Goal: Task Accomplishment & Management: Manage account settings

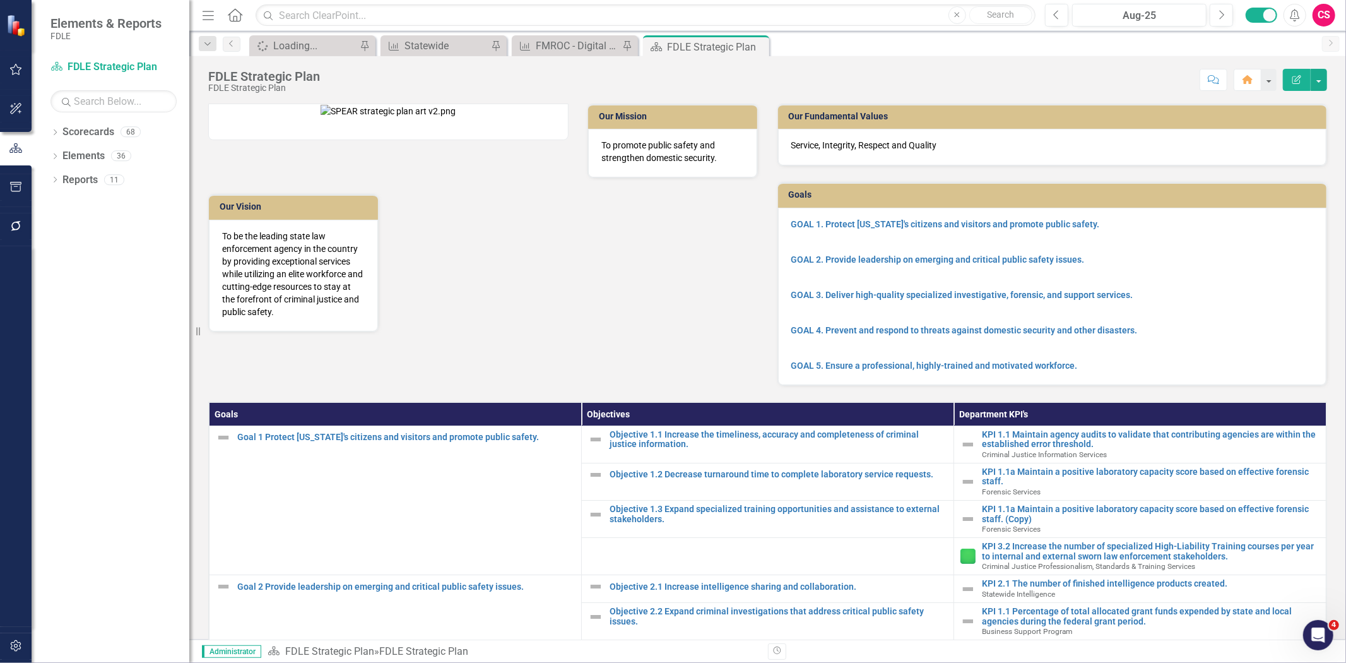
click at [86, 119] on div "Scorecard FDLE Strategic Plan Search Dropdown Scorecards 68 Dropdown FDLE Commi…" at bounding box center [111, 360] width 158 height 606
click at [73, 131] on link "Scorecards" at bounding box center [88, 132] width 52 height 15
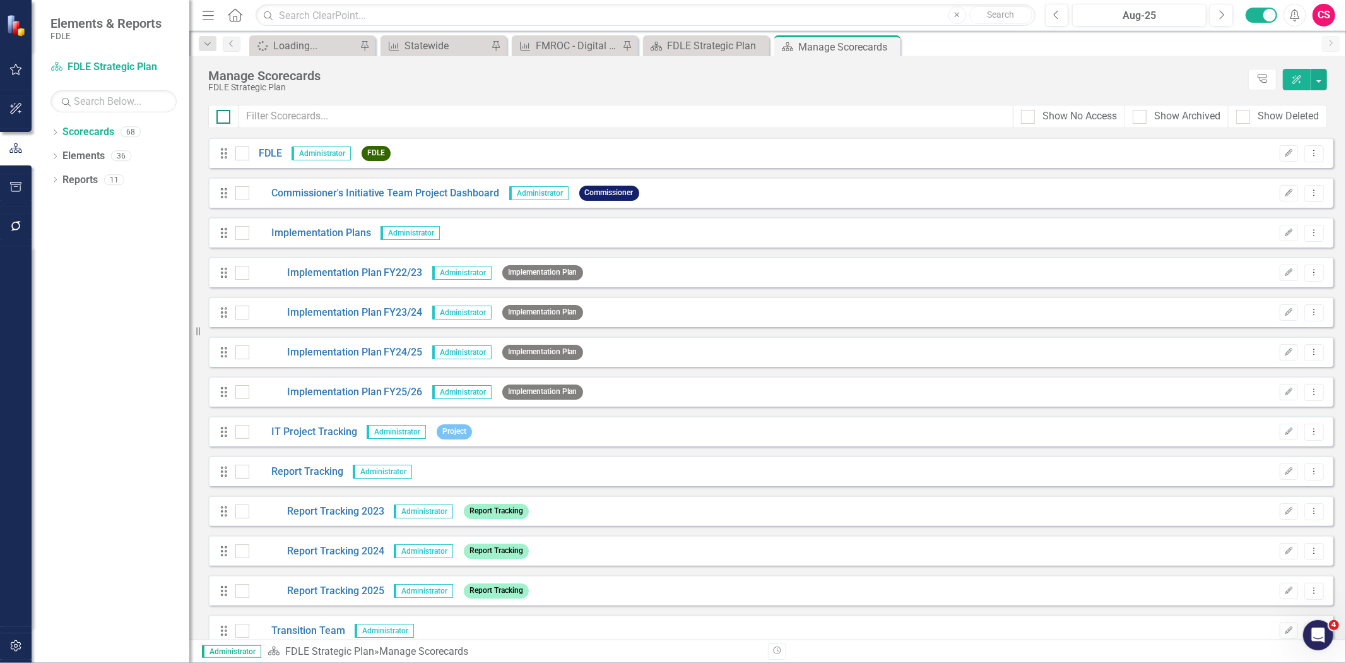
click at [228, 123] on div at bounding box center [223, 117] width 14 height 14
click at [225, 118] on input "checkbox" at bounding box center [220, 114] width 8 height 8
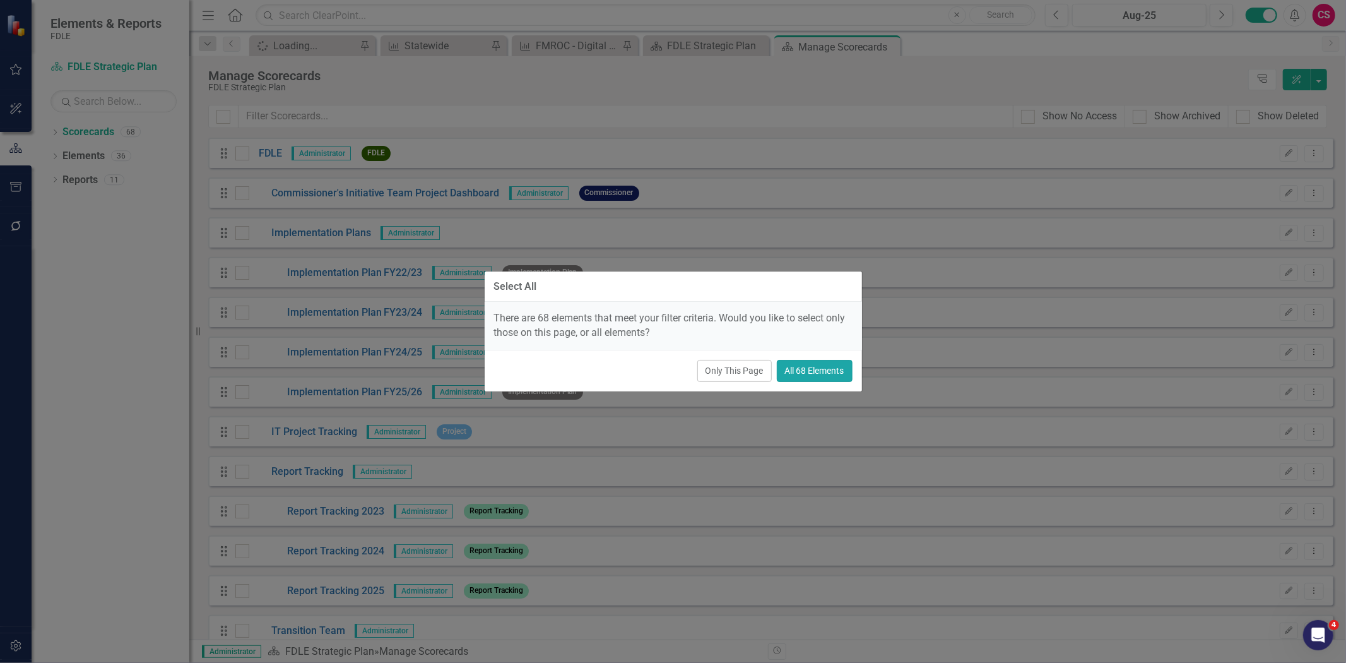
click at [807, 365] on button "All 68 Elements" at bounding box center [815, 371] width 76 height 22
checkbox input "true"
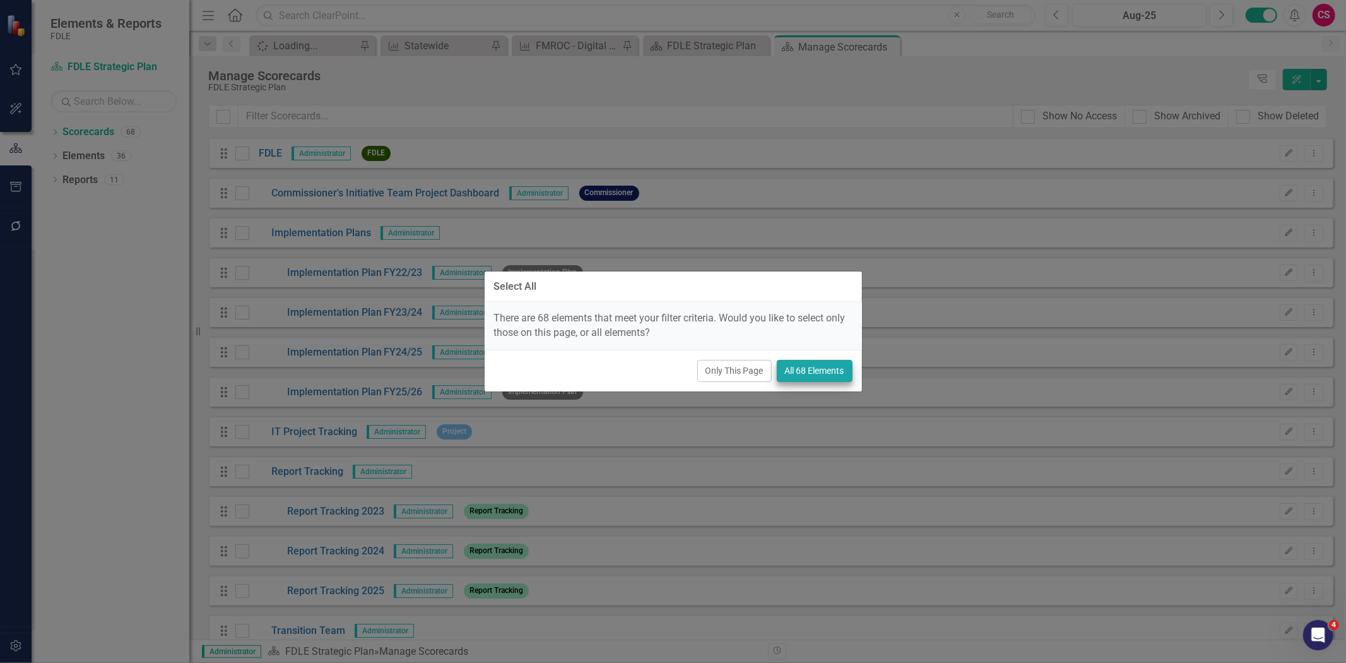
checkbox input "true"
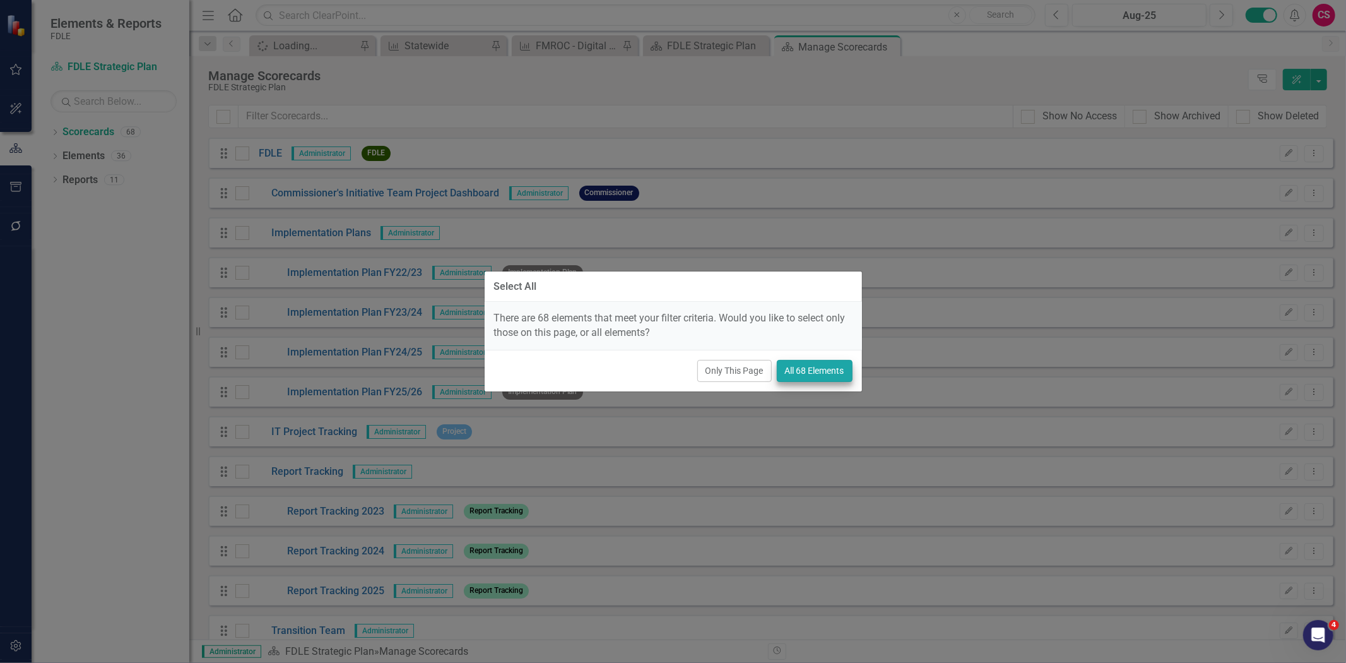
checkbox input "true"
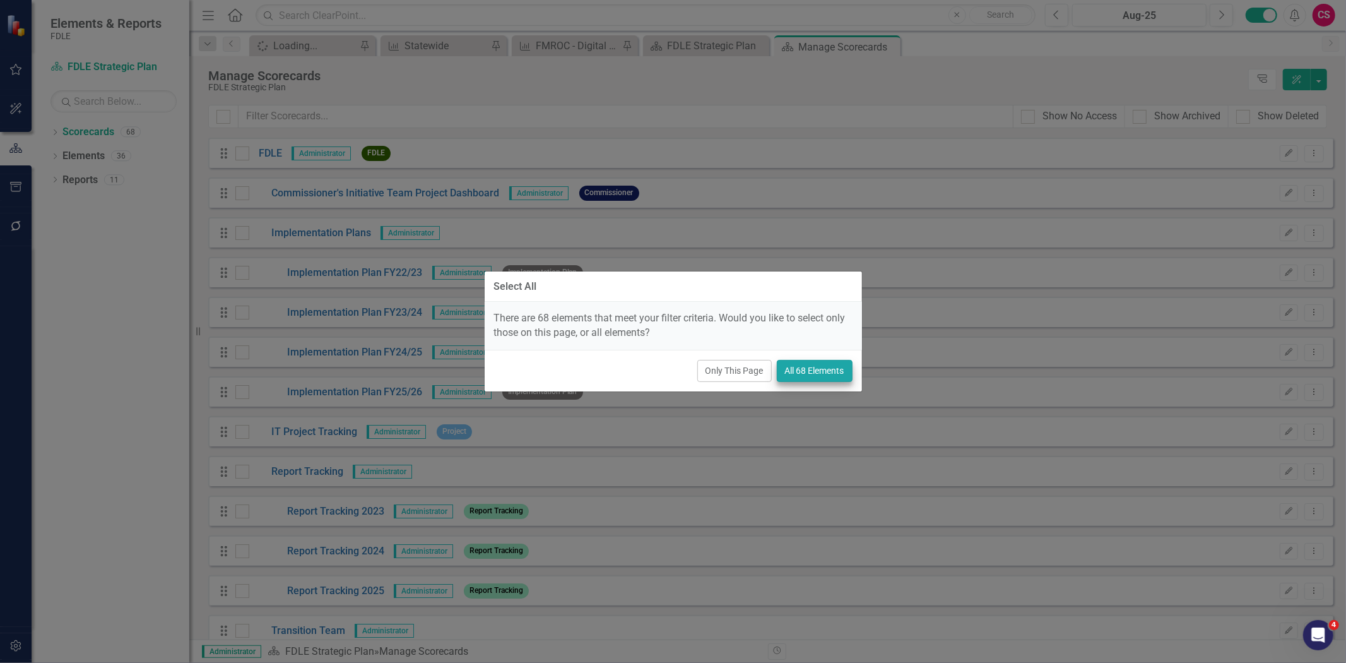
checkbox input "true"
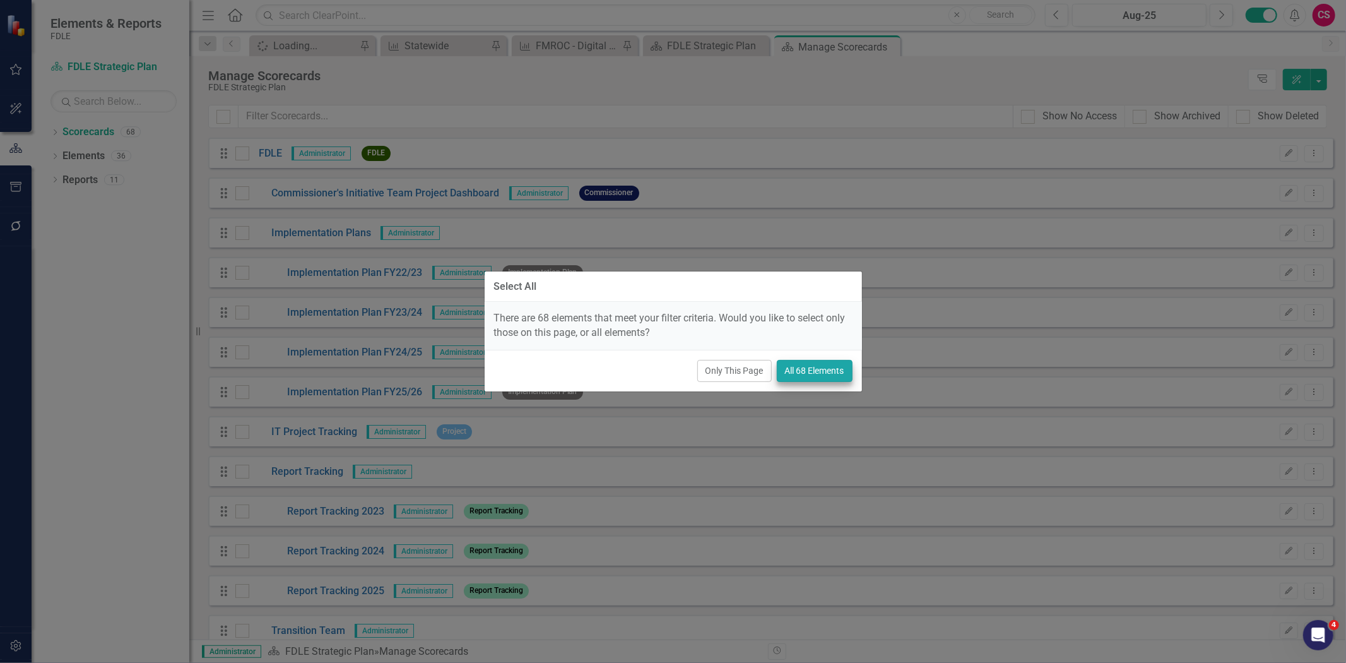
checkbox input "true"
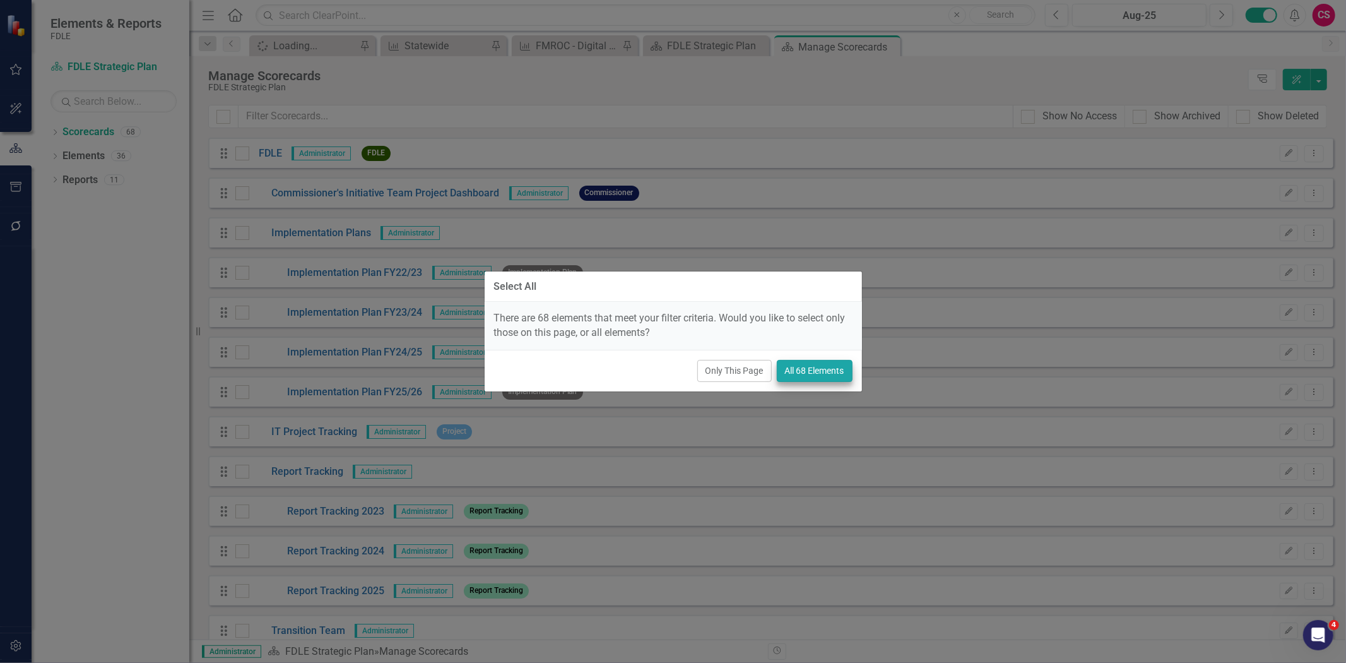
checkbox input "true"
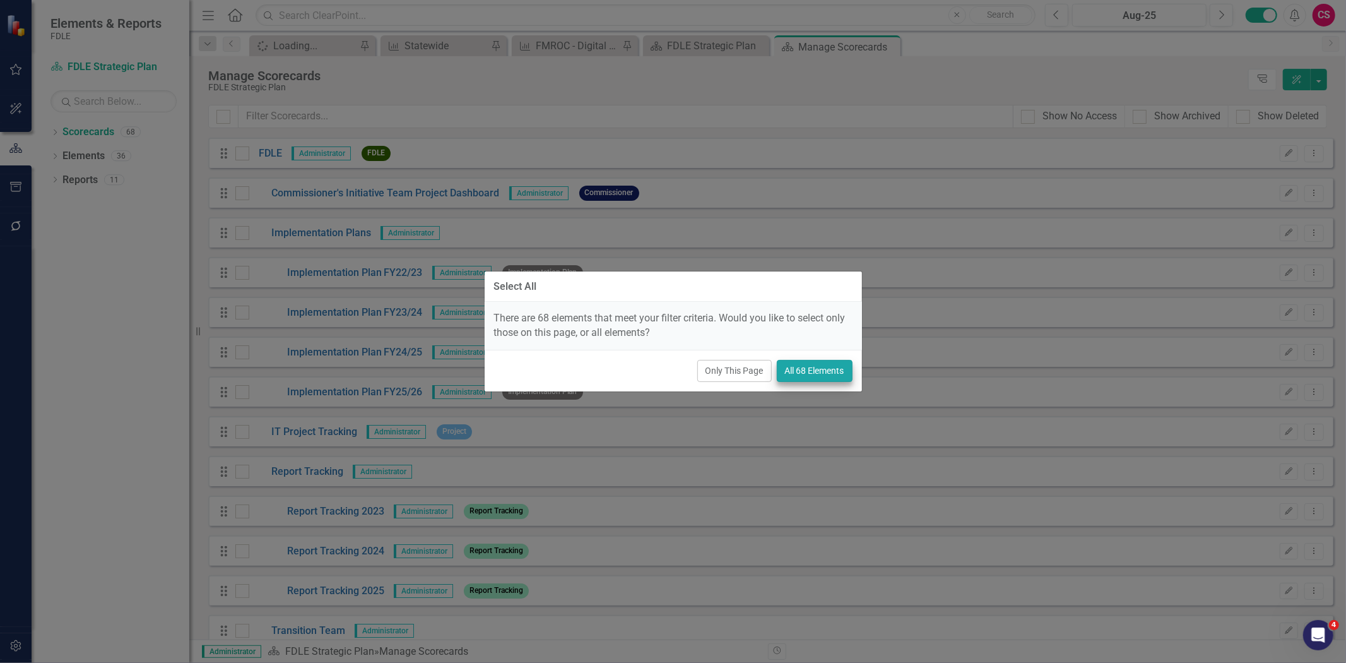
checkbox input "true"
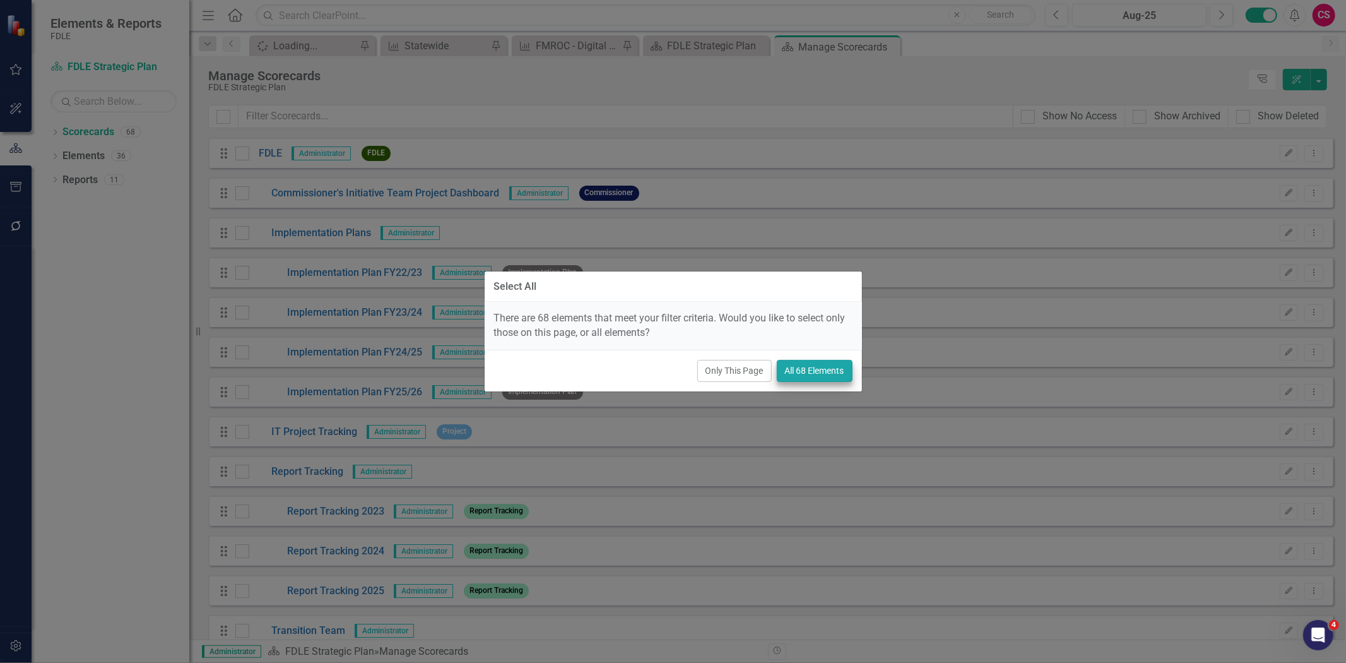
checkbox input "true"
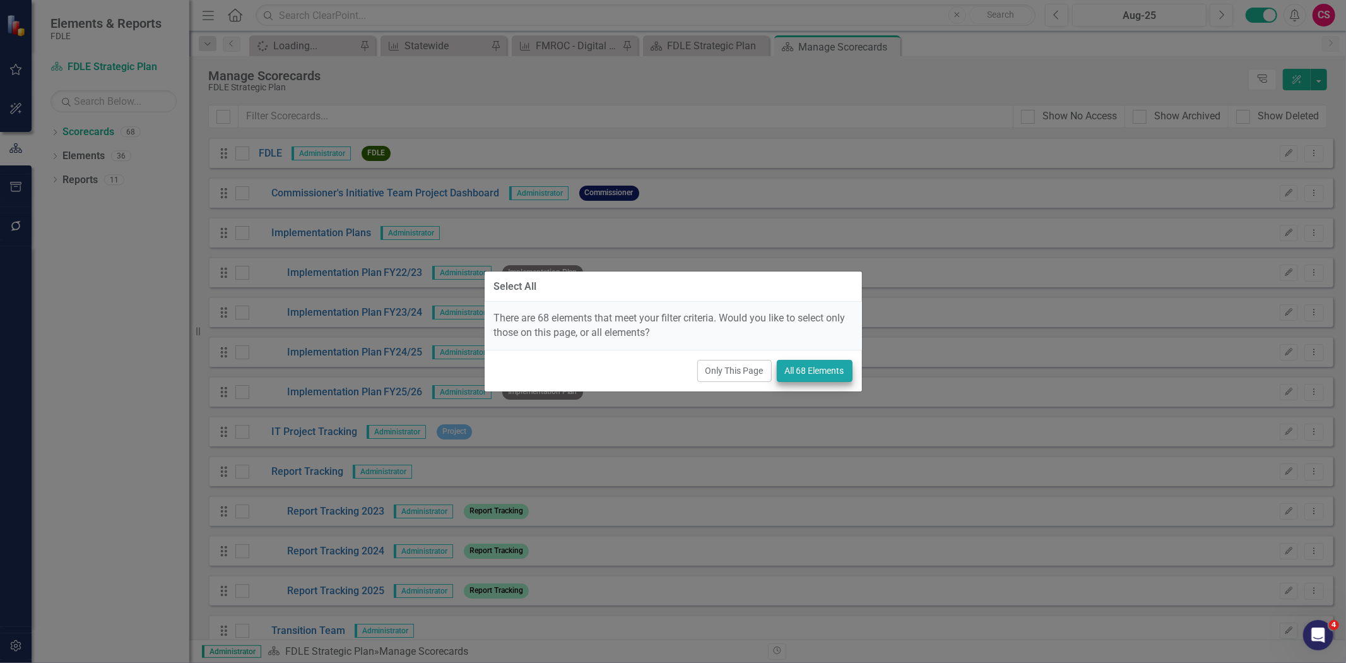
checkbox input "true"
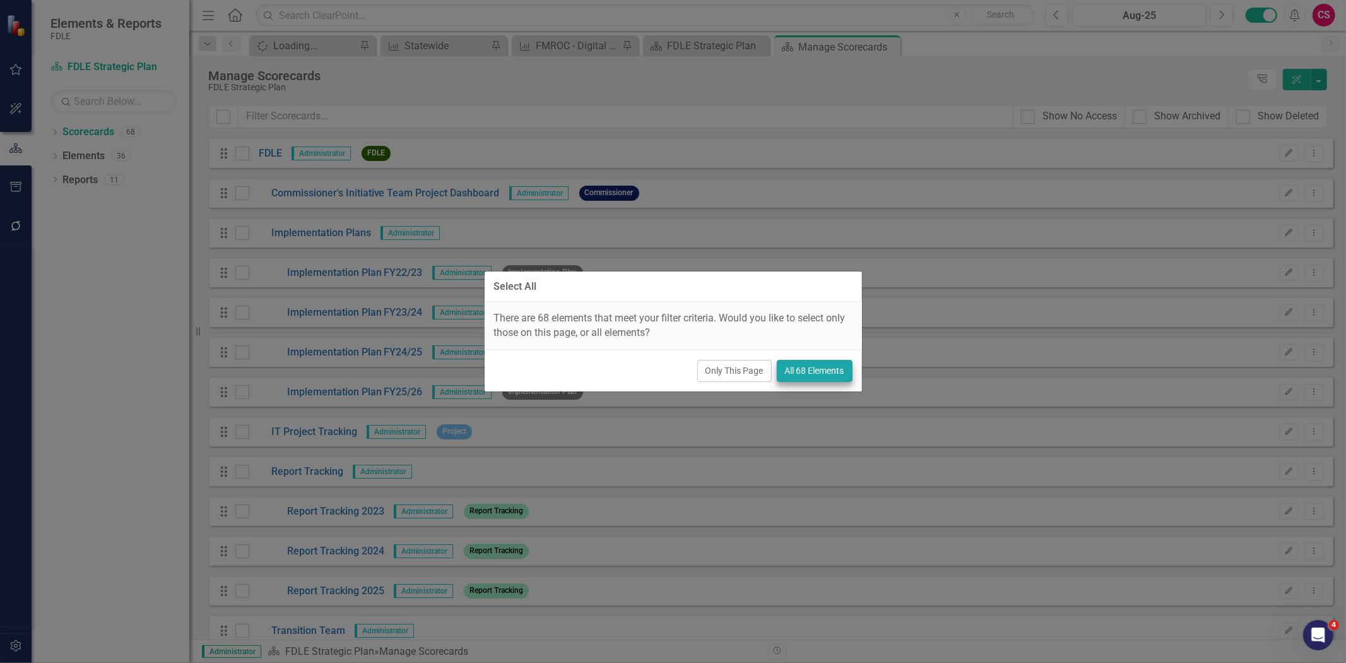
checkbox input "true"
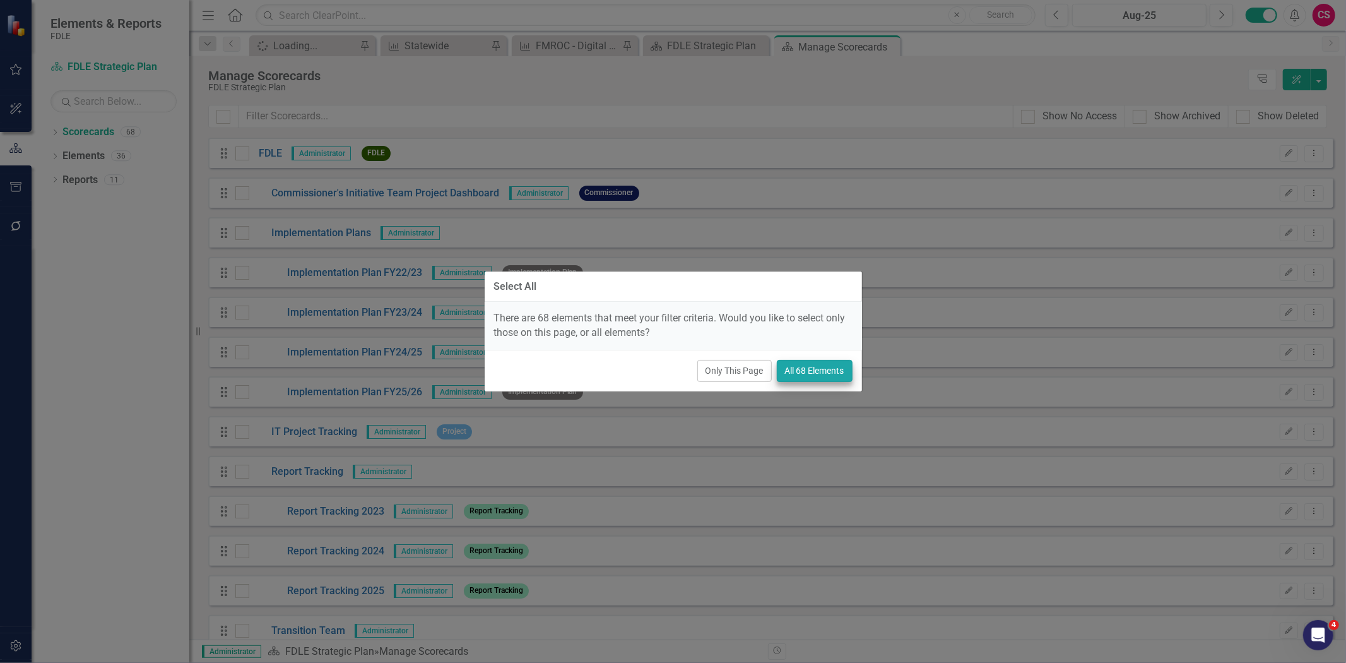
checkbox input "true"
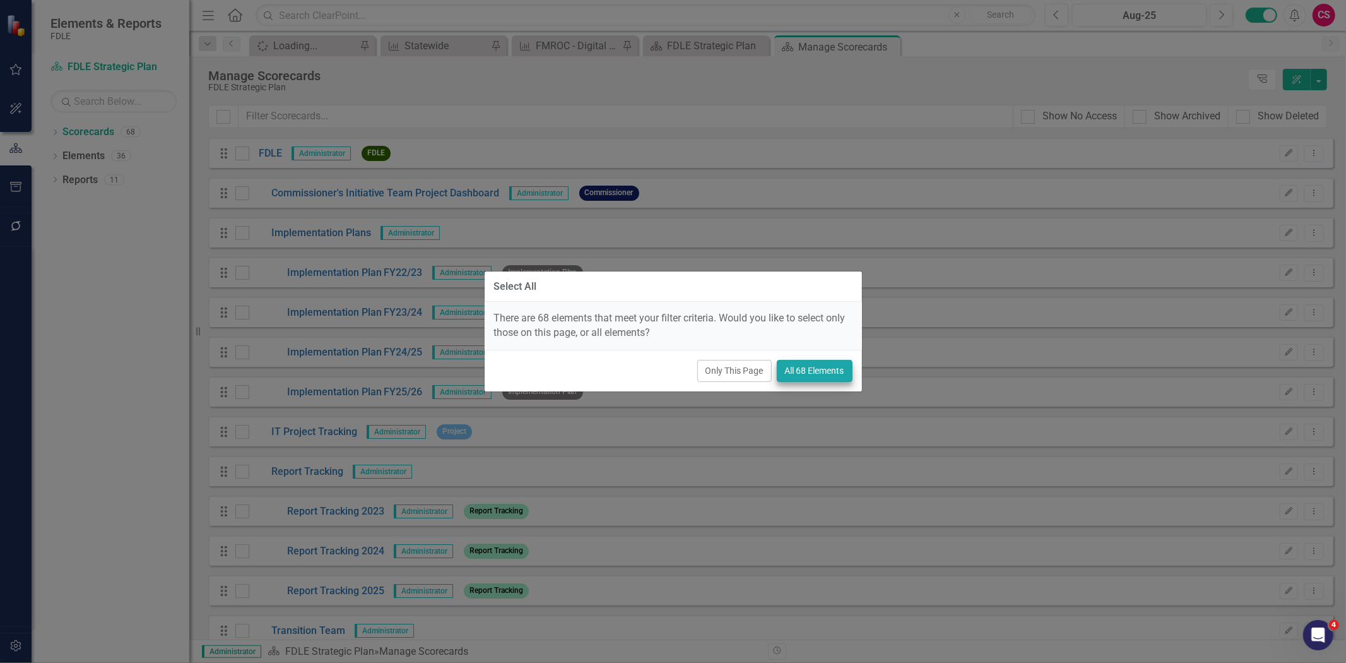
checkbox input "true"
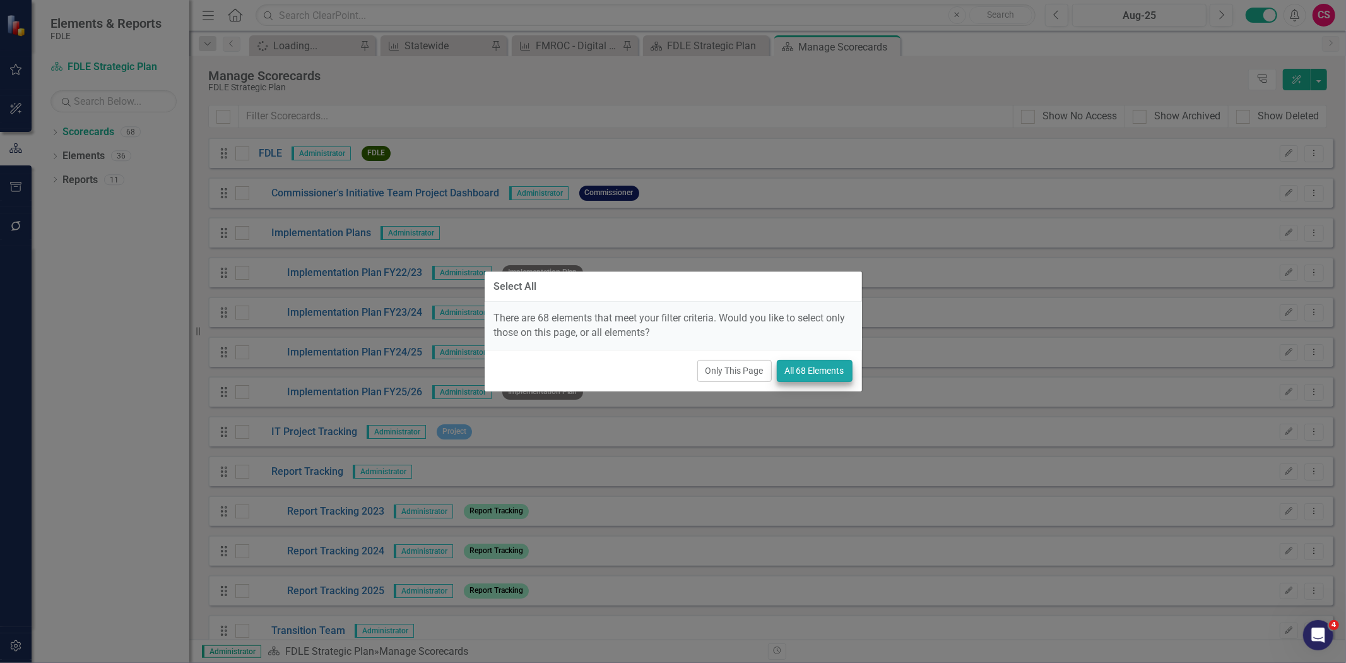
checkbox input "true"
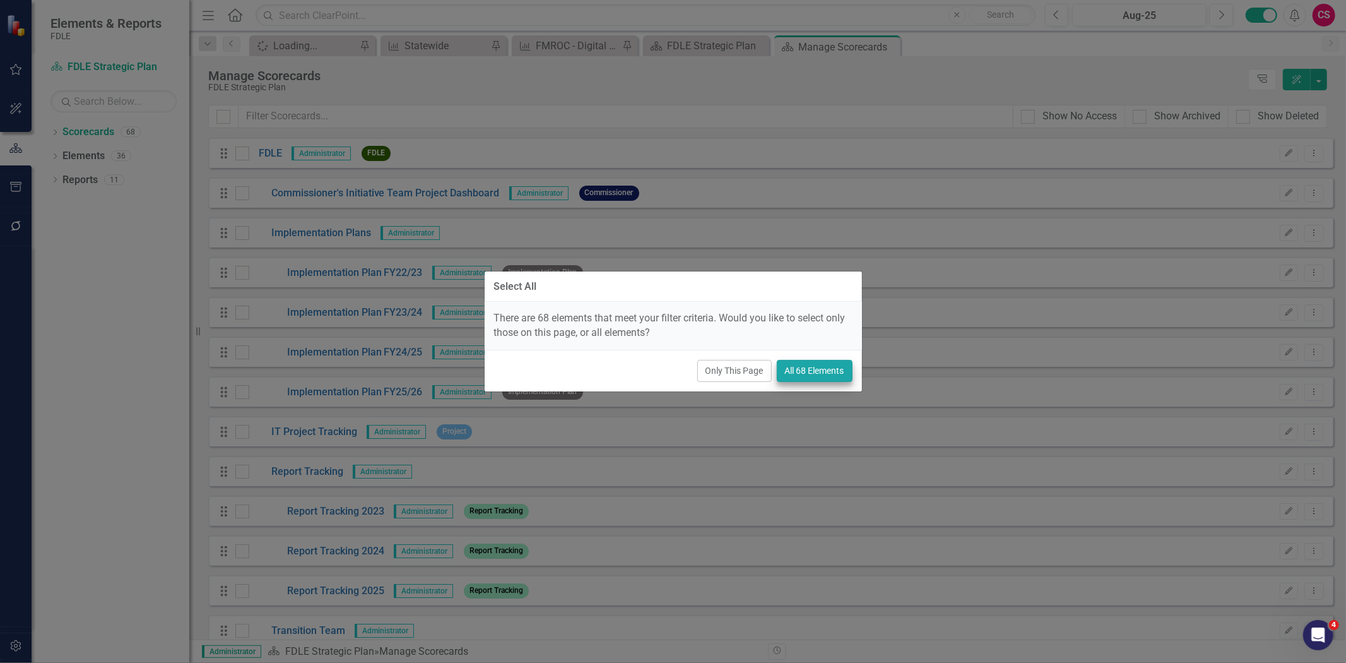
checkbox input "true"
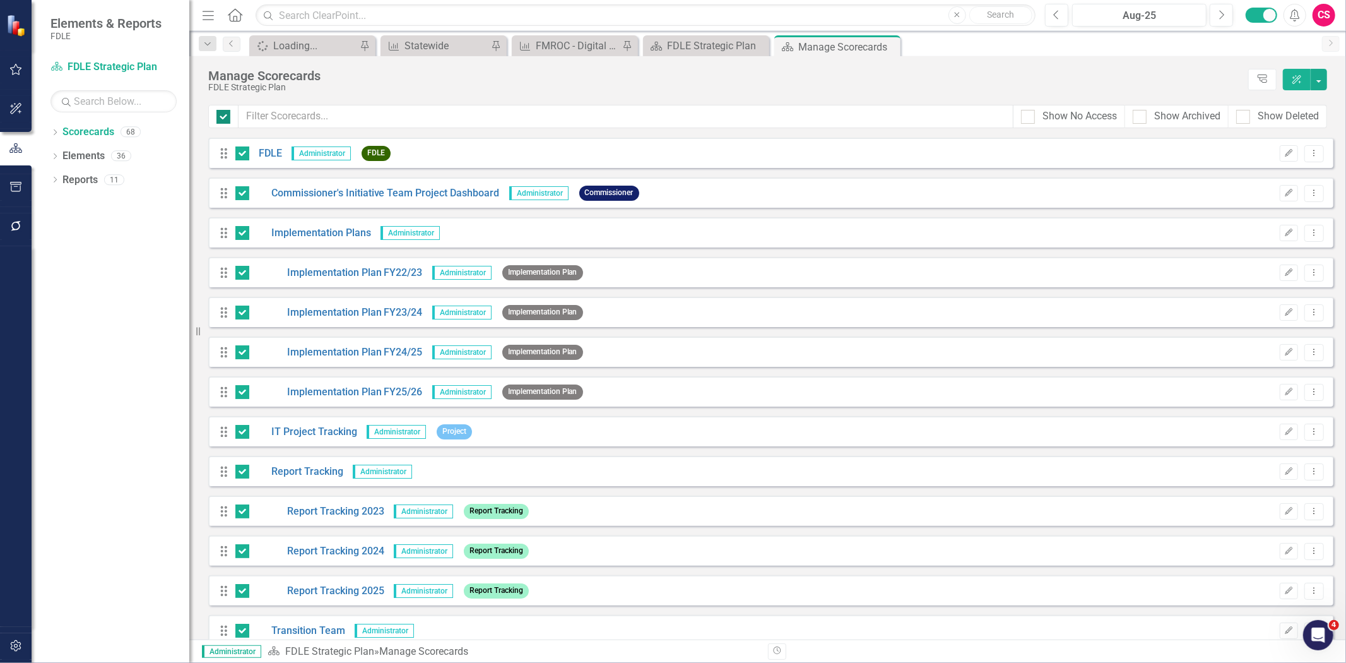
click at [225, 112] on div at bounding box center [223, 117] width 14 height 14
click at [225, 112] on input "checkbox" at bounding box center [220, 114] width 8 height 8
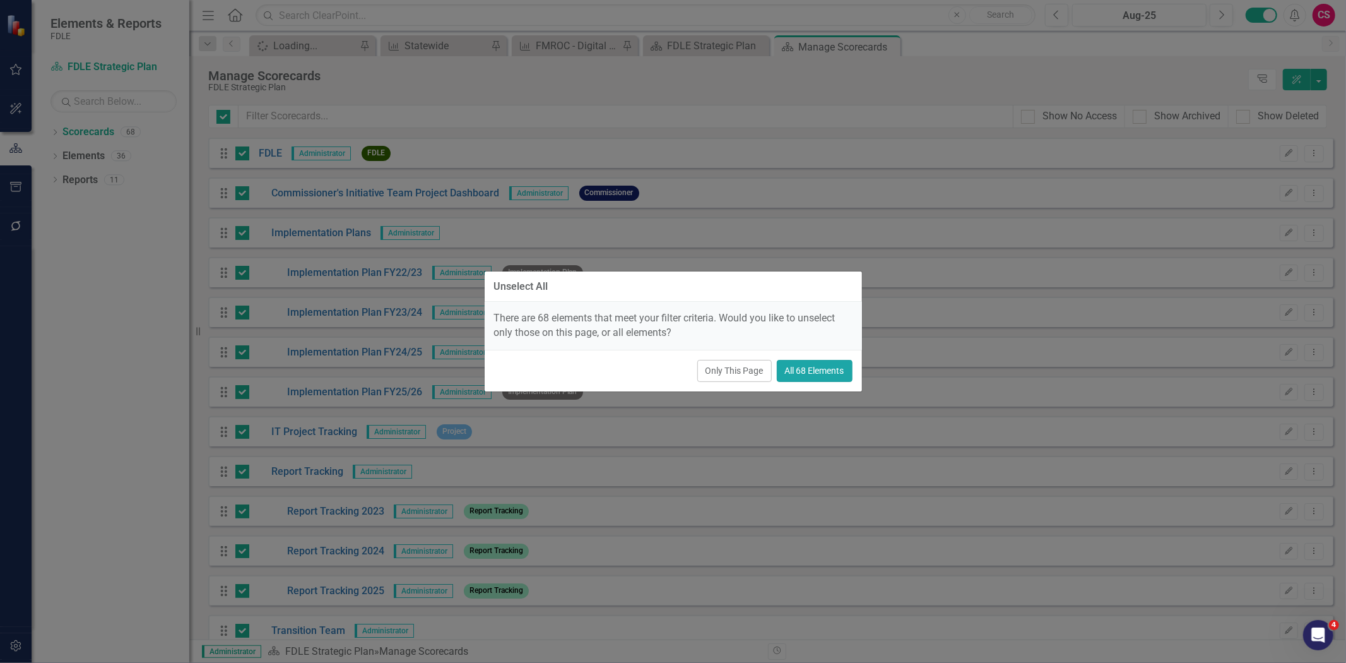
click at [818, 375] on button "All 68 Elements" at bounding box center [815, 371] width 76 height 22
checkbox input "false"
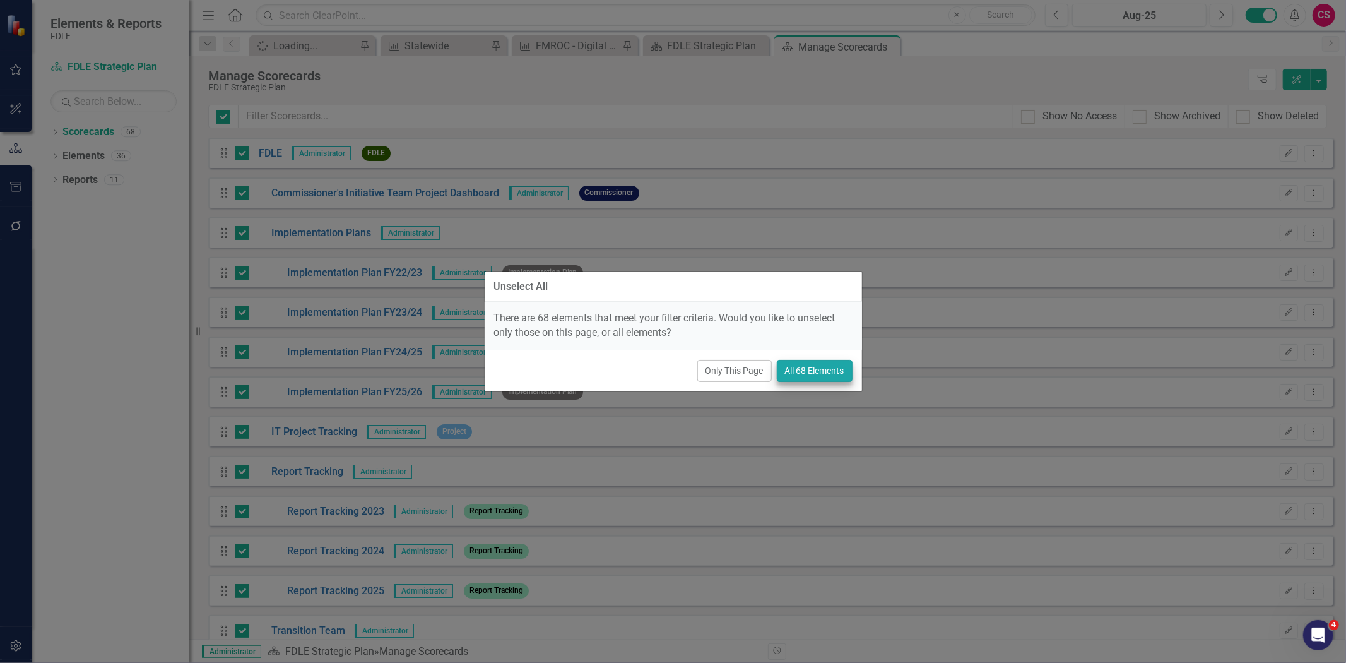
checkbox input "false"
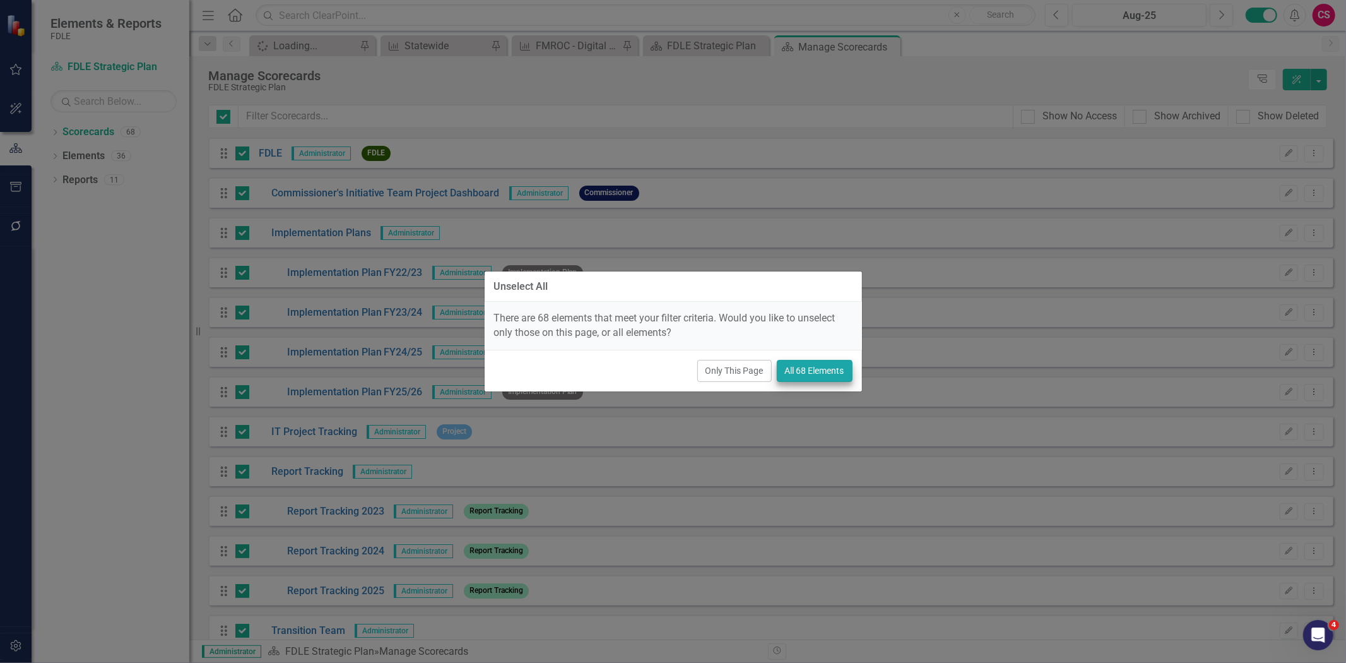
checkbox input "false"
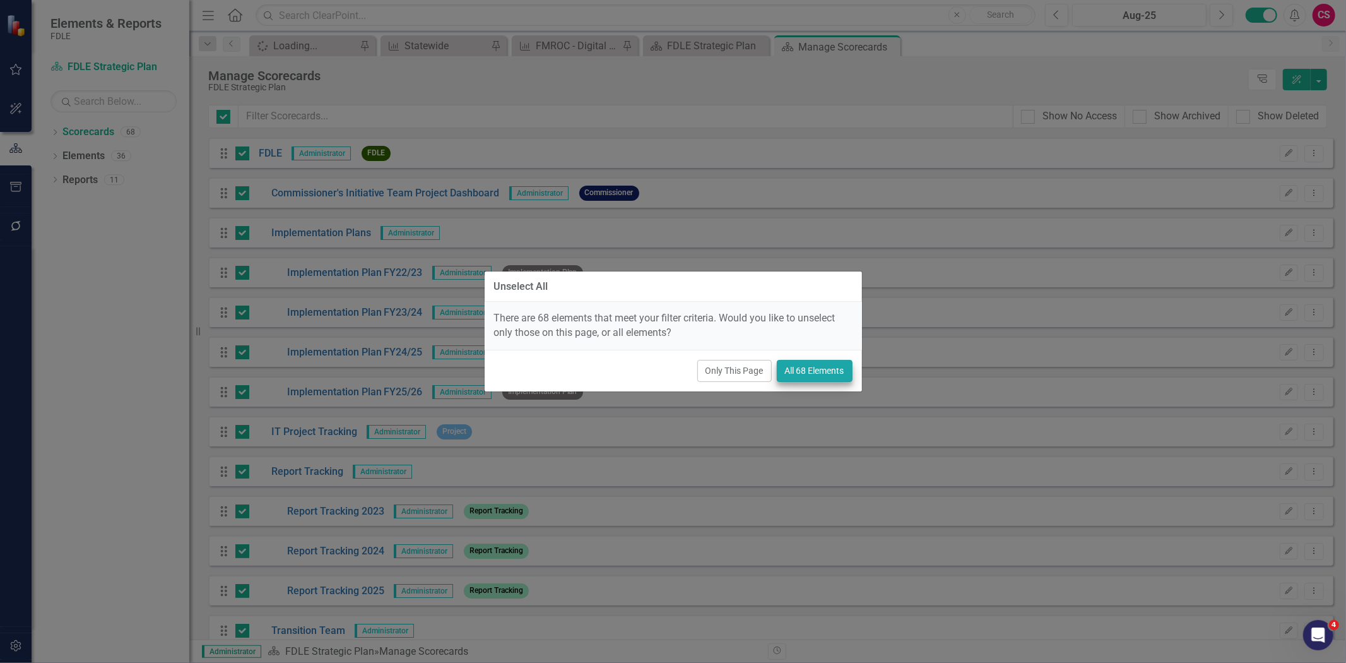
checkbox input "false"
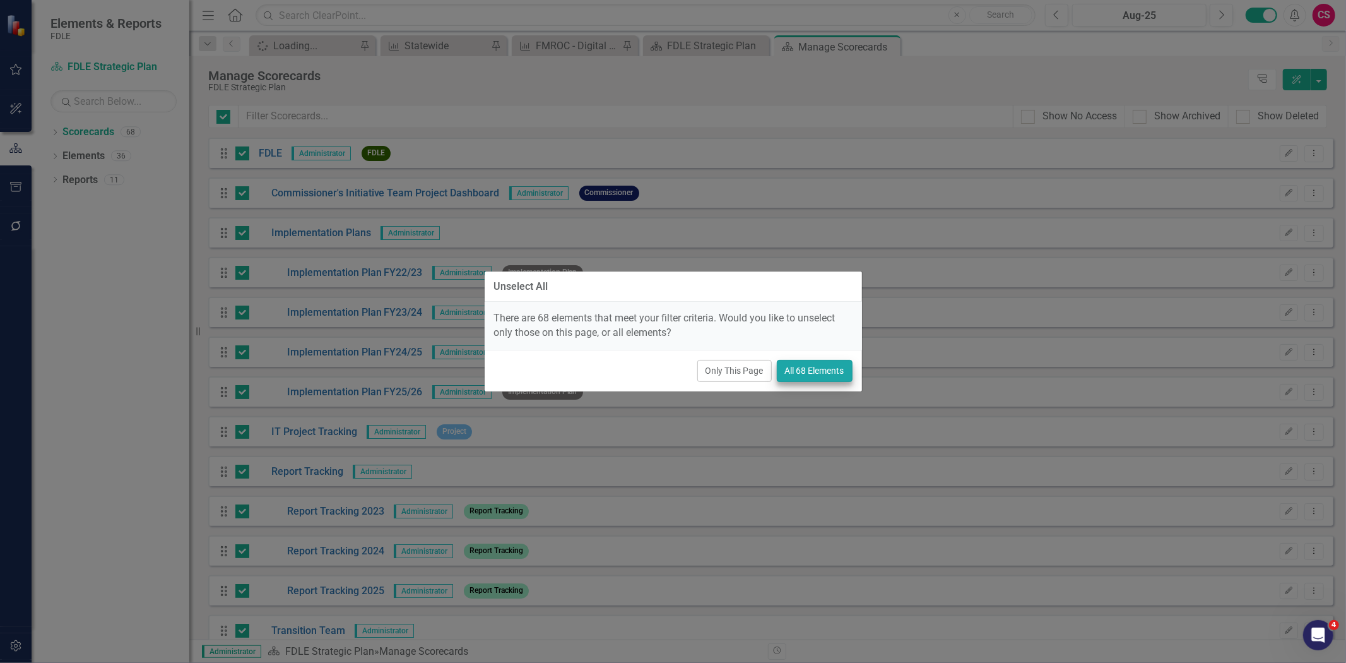
checkbox input "false"
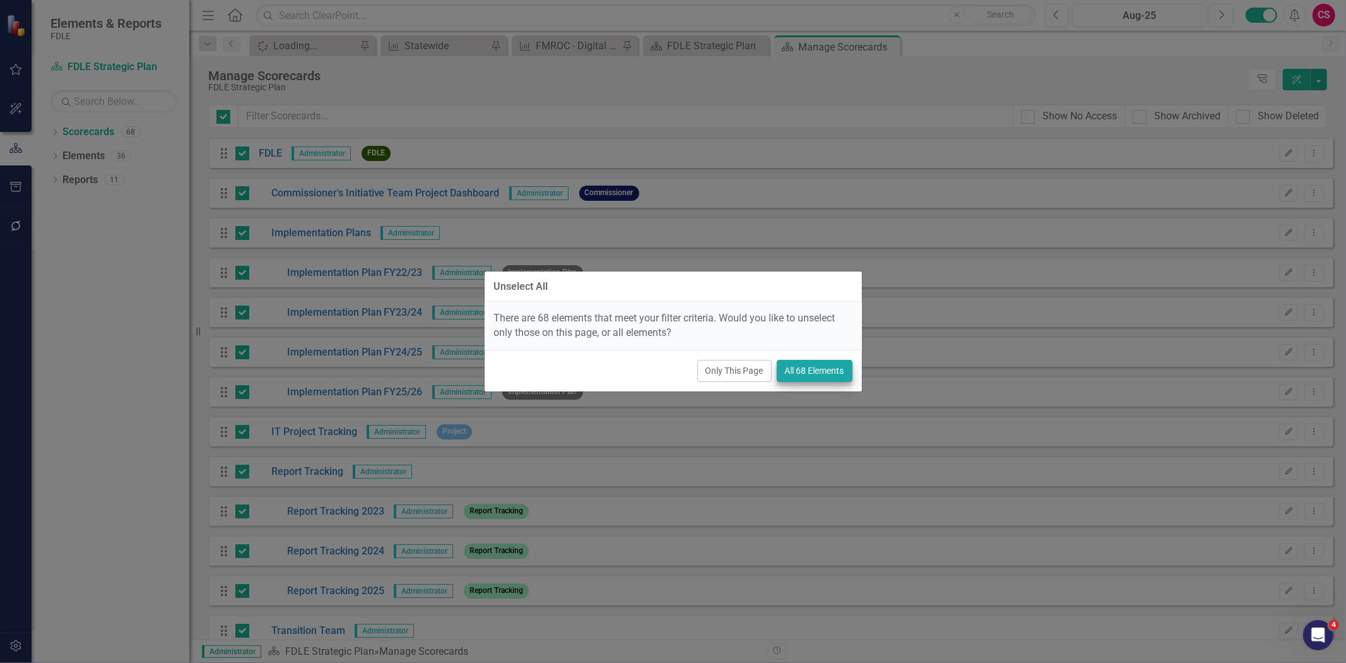
checkbox input "false"
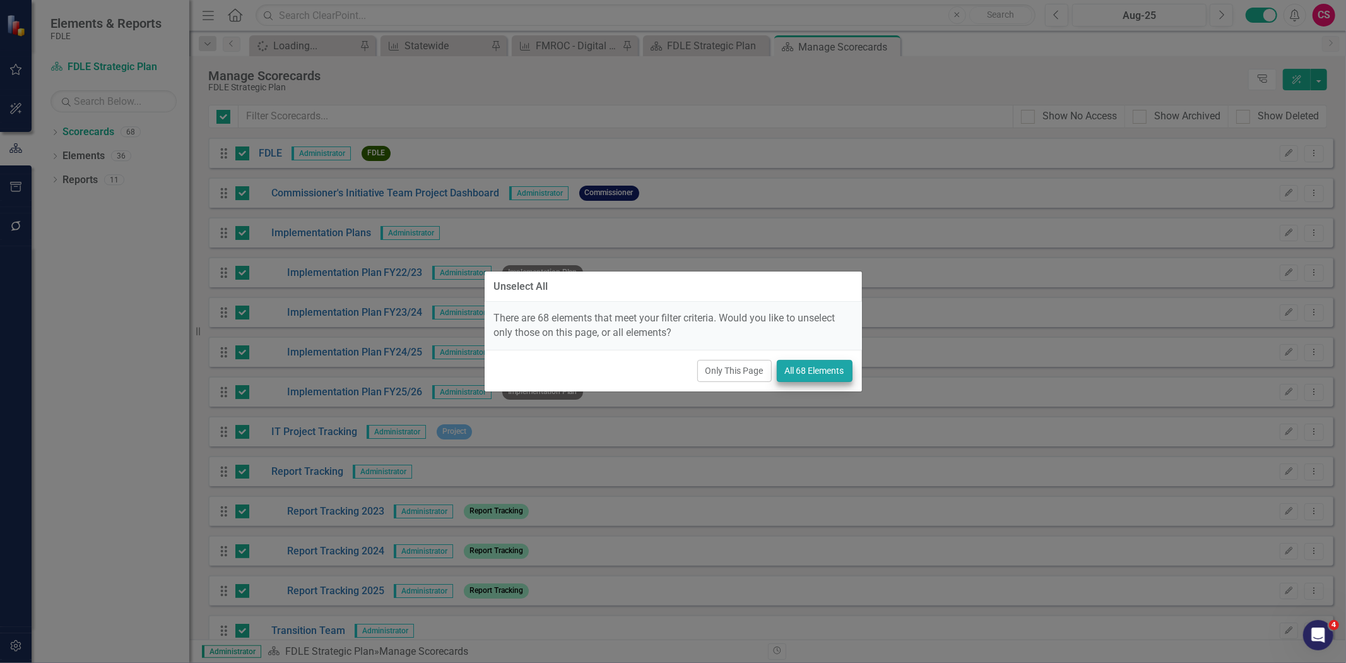
checkbox input "false"
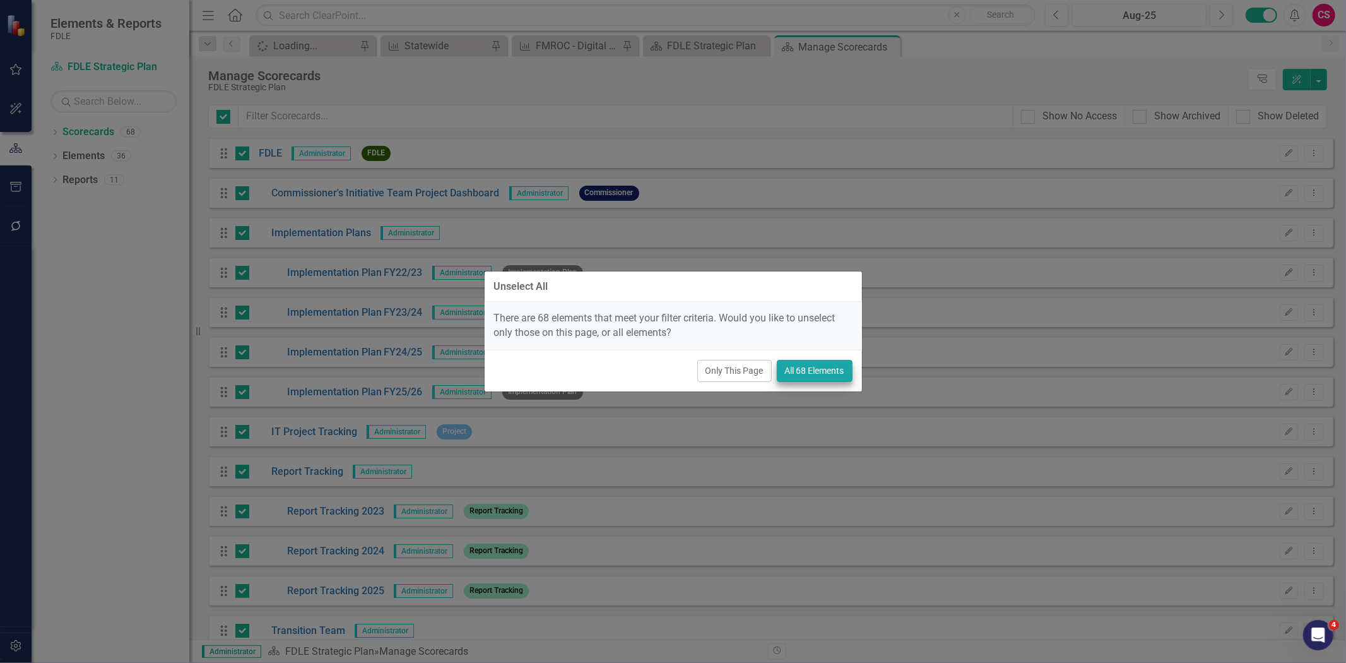
checkbox input "false"
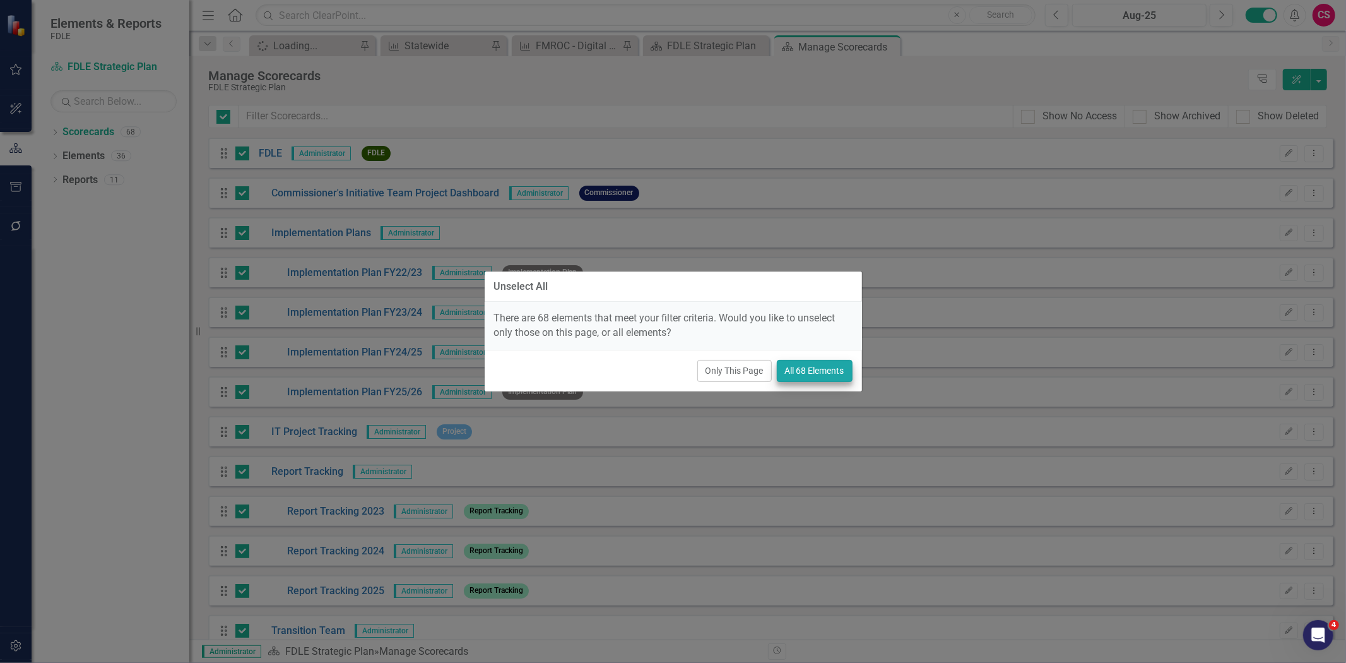
checkbox input "false"
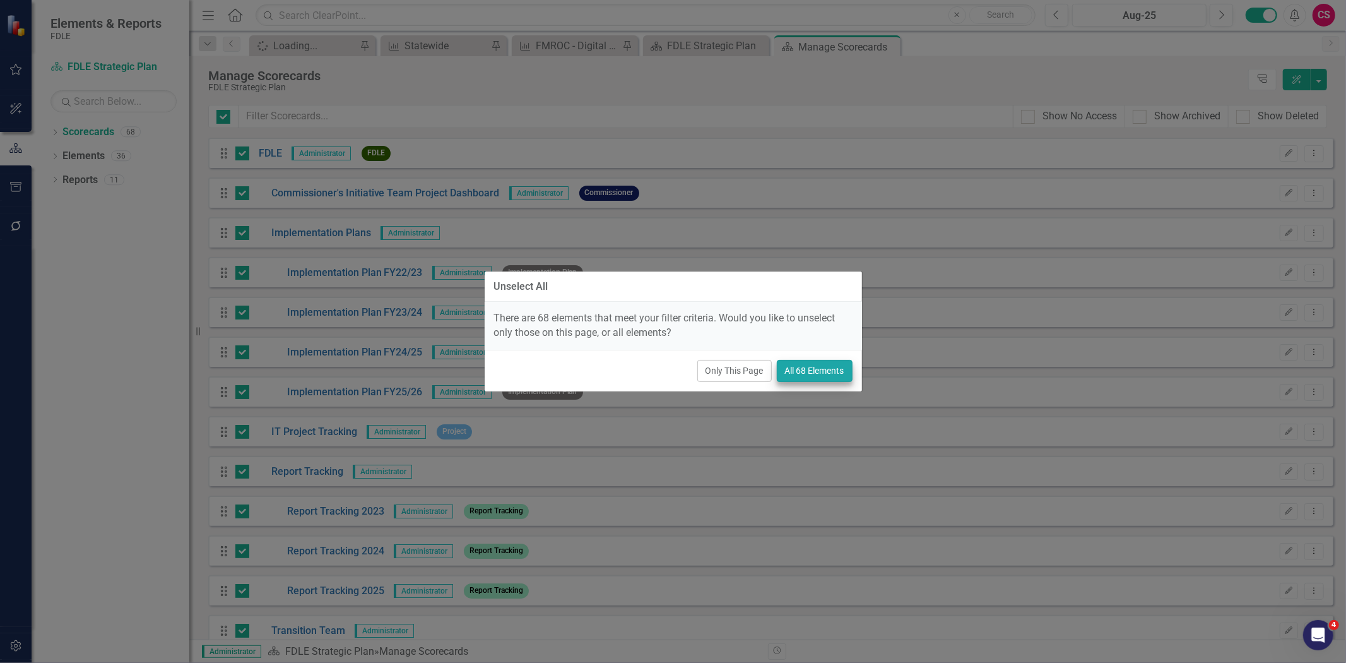
checkbox input "false"
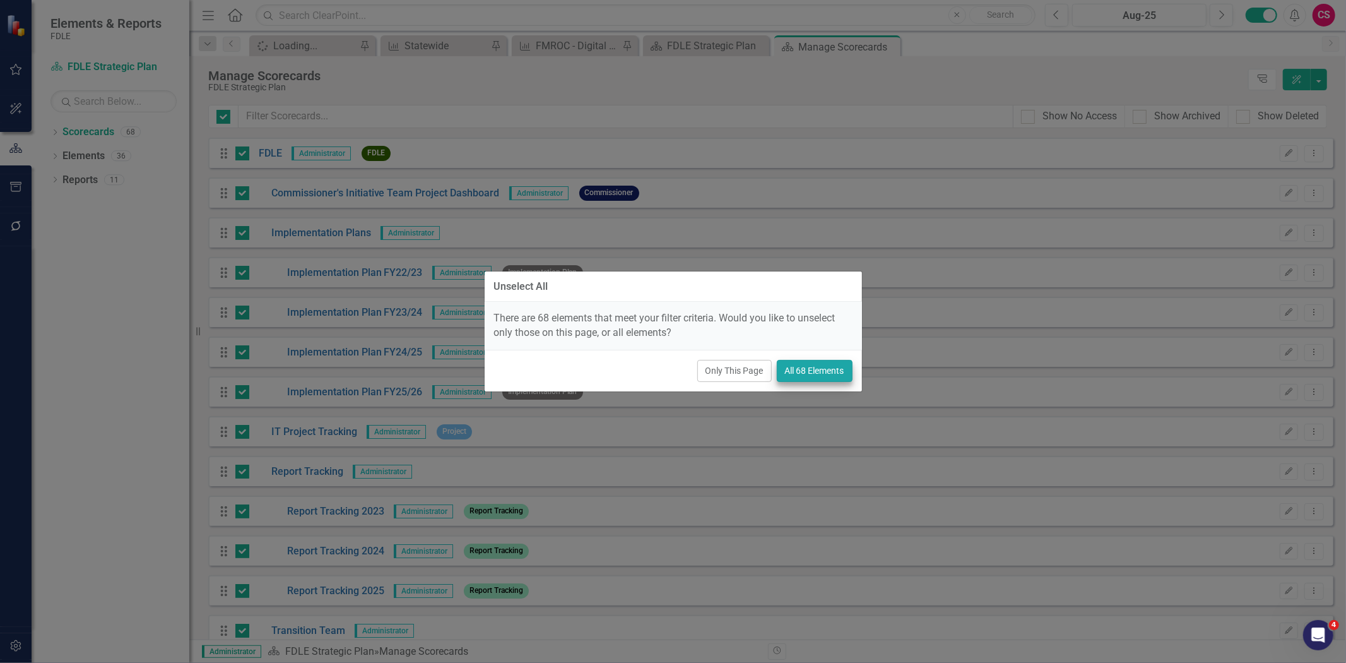
checkbox input "false"
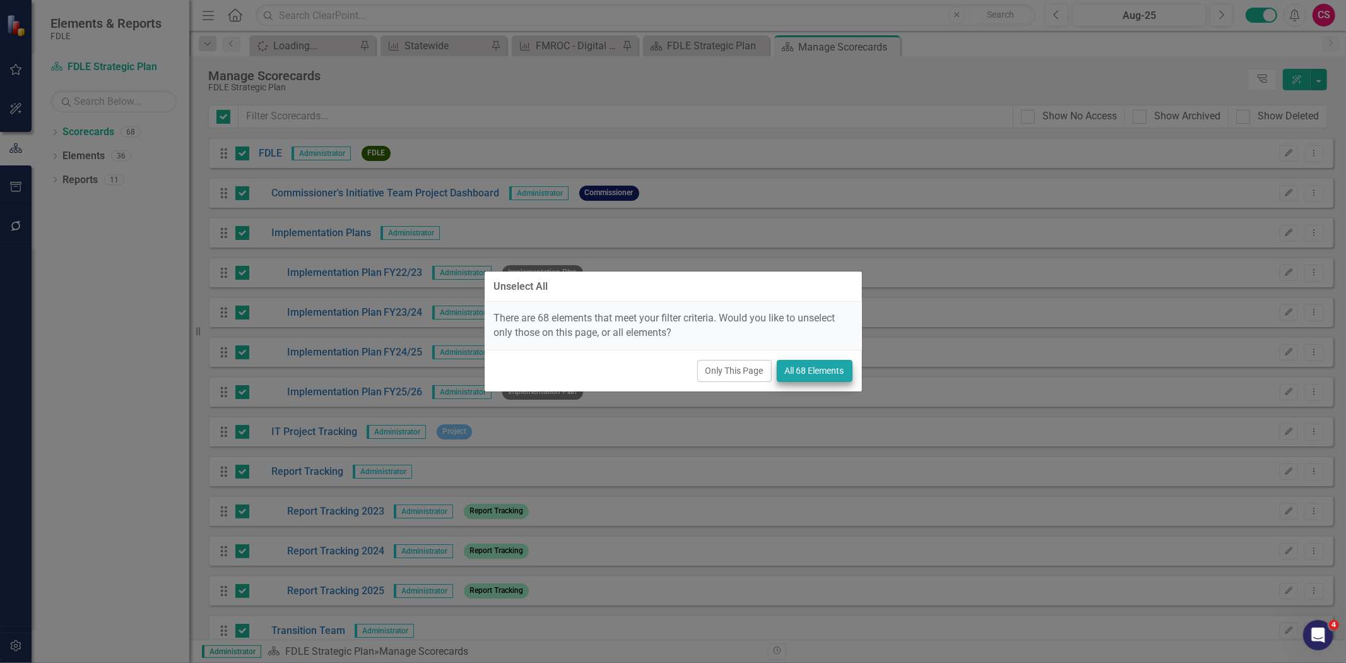
checkbox input "false"
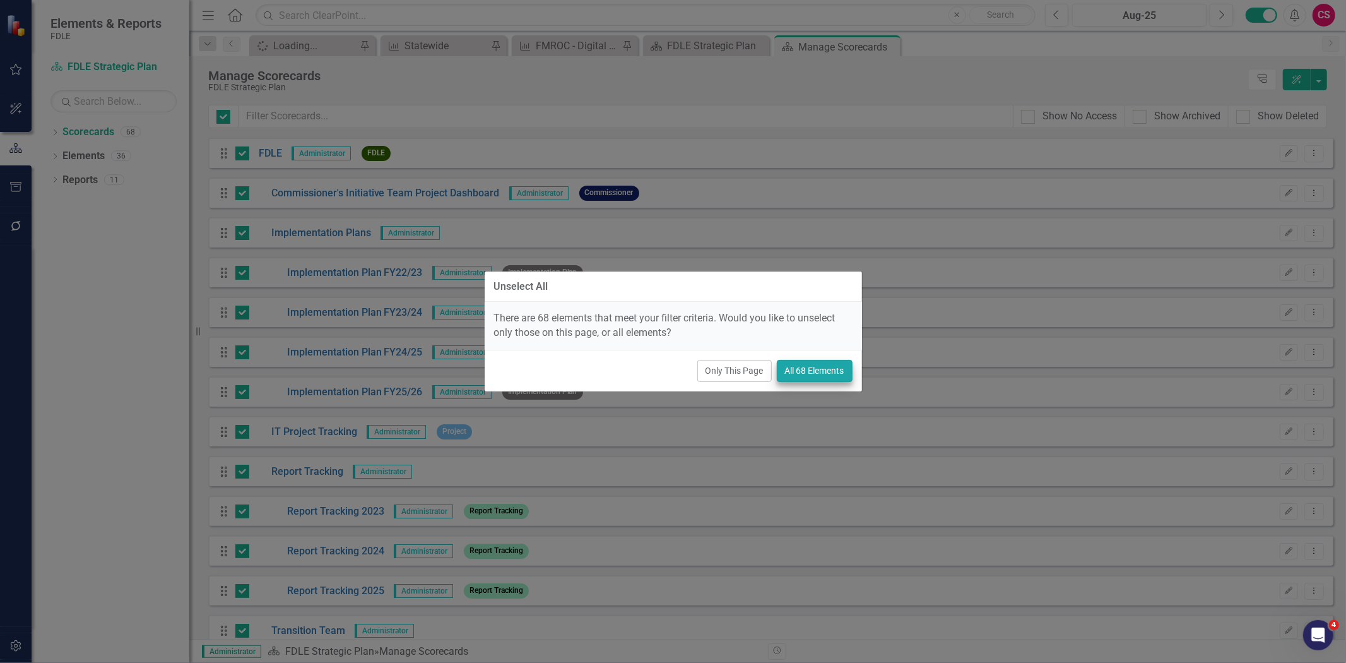
checkbox input "false"
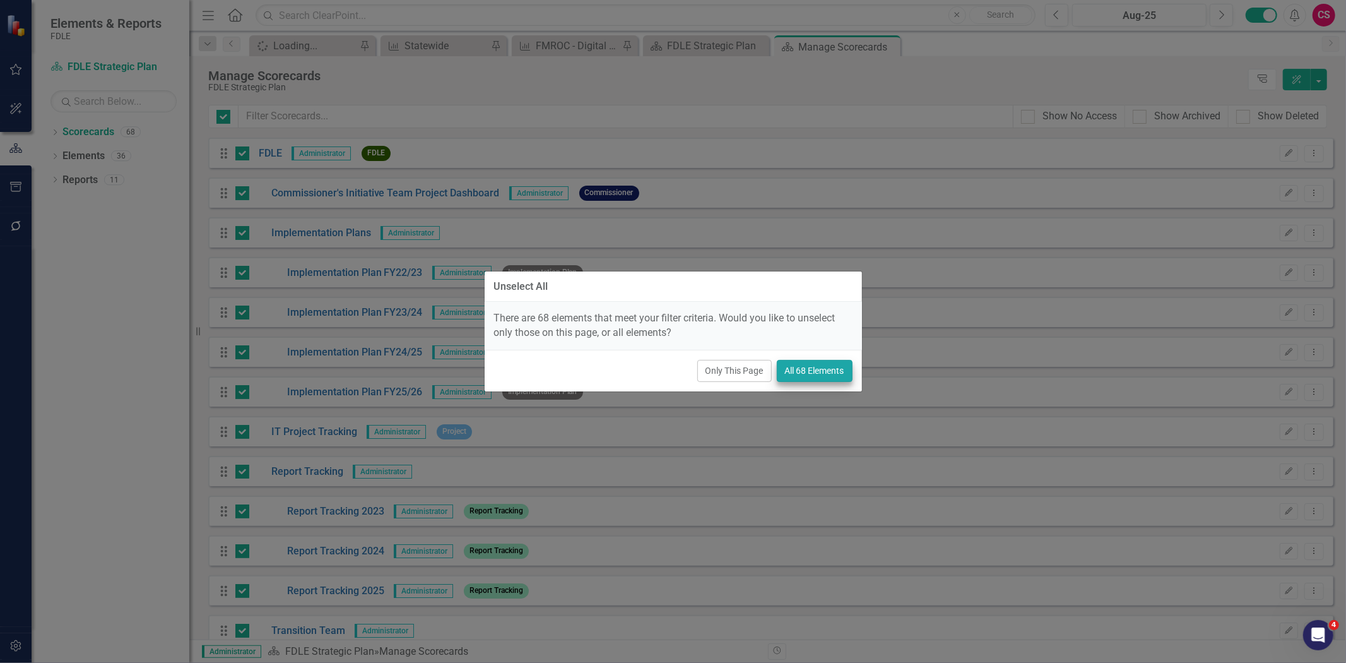
checkbox input "false"
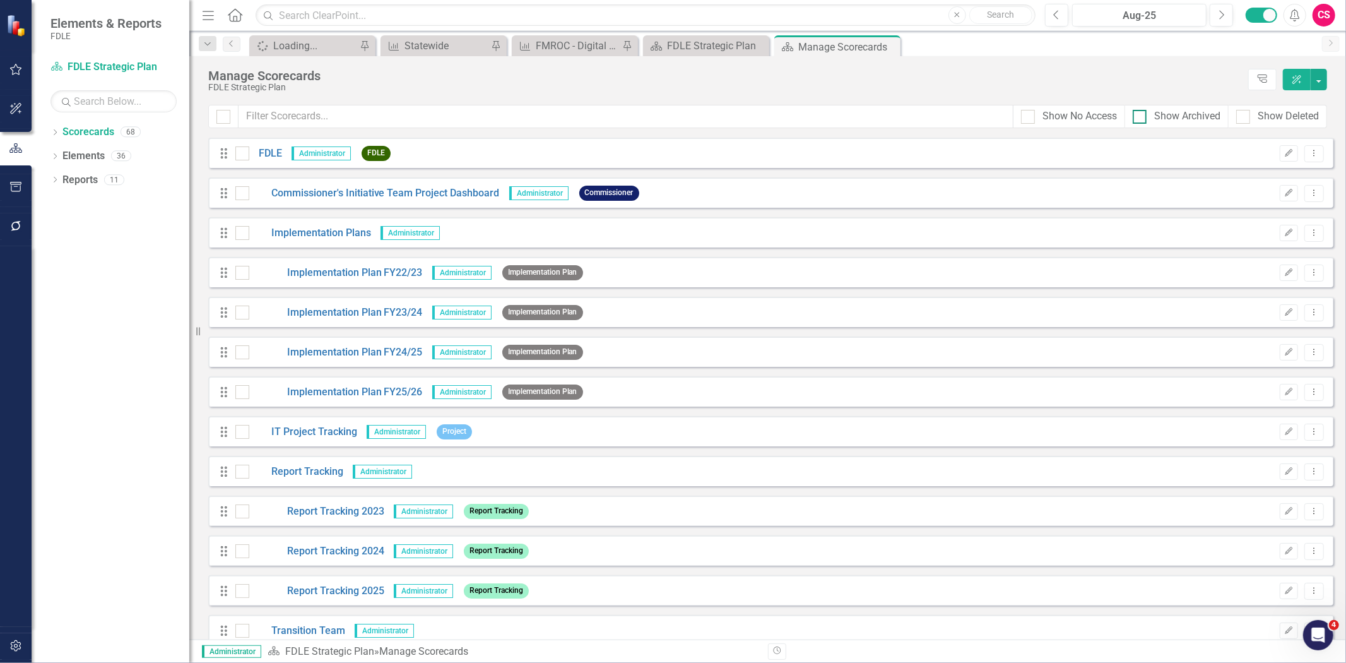
click at [1168, 116] on div "Show Archived" at bounding box center [1187, 116] width 66 height 15
click at [1141, 116] on input "Show Archived" at bounding box center [1137, 114] width 8 height 8
checkbox input "true"
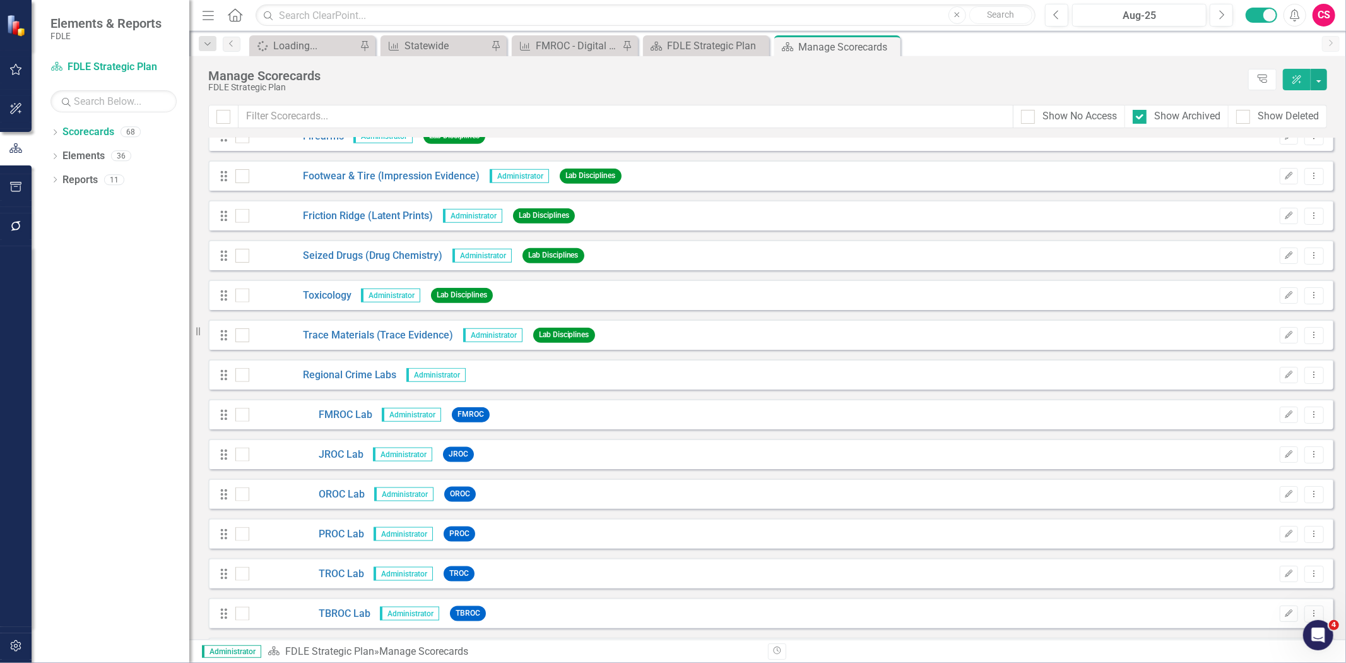
scroll to position [1159, 0]
